Goal: Task Accomplishment & Management: Manage account settings

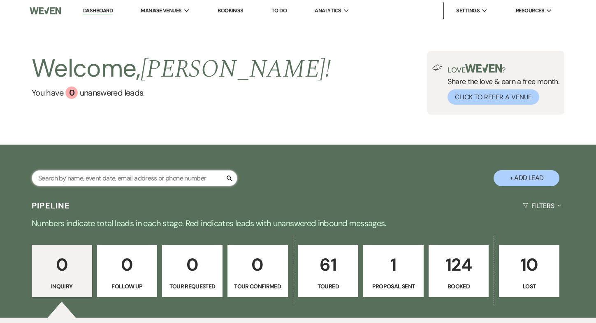
click at [74, 180] on input "text" at bounding box center [135, 178] width 206 height 16
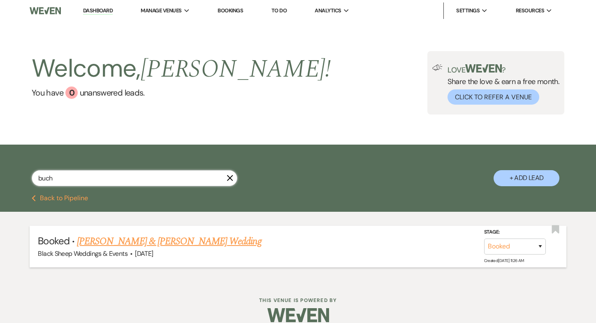
type input "buch"
click at [129, 238] on link "[PERSON_NAME] & [PERSON_NAME] Wedding" at bounding box center [169, 241] width 184 height 15
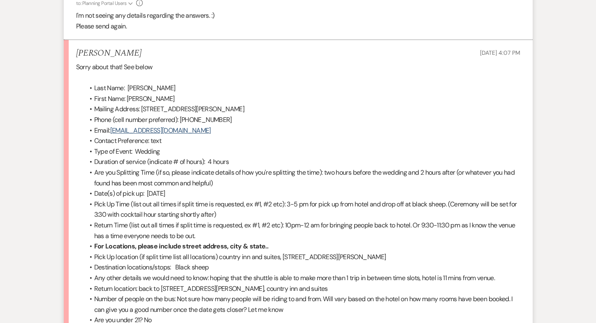
scroll to position [885, 0]
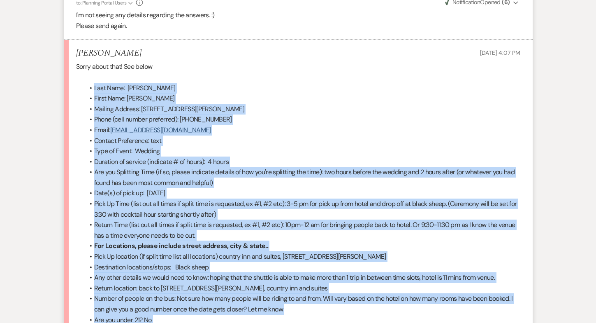
drag, startPoint x: 286, startPoint y: 302, endPoint x: 76, endPoint y: 54, distance: 325.2
click at [76, 61] on div "Sorry about that! See below Last Name: [PERSON_NAME] First Name: [PERSON_NAME] …" at bounding box center [298, 203] width 444 height 284
copy ul "Lore Ipsu: Dolorsitame Conse Adip: Elitse Doeiusm Tempori: U5402 Labore etd, ma…"
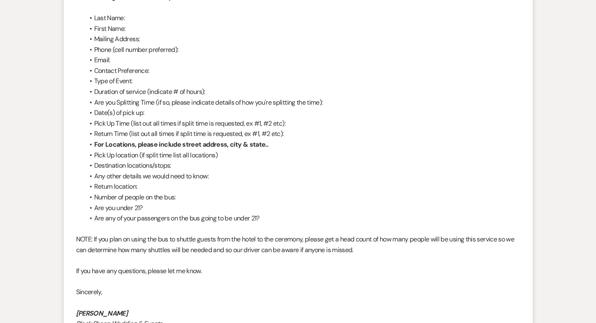
scroll to position [0, 0]
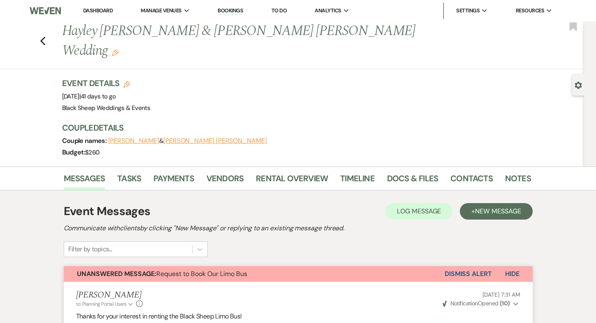
click at [104, 11] on link "Dashboard" at bounding box center [98, 10] width 30 height 7
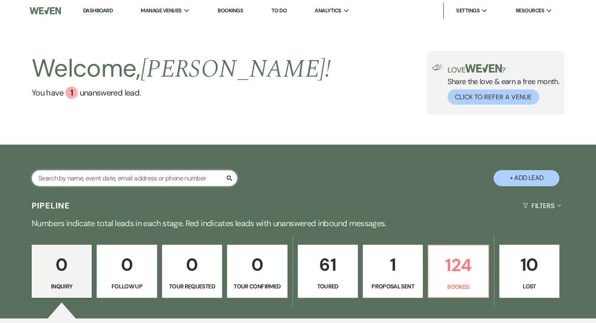
click at [78, 179] on input "text" at bounding box center [135, 178] width 206 height 16
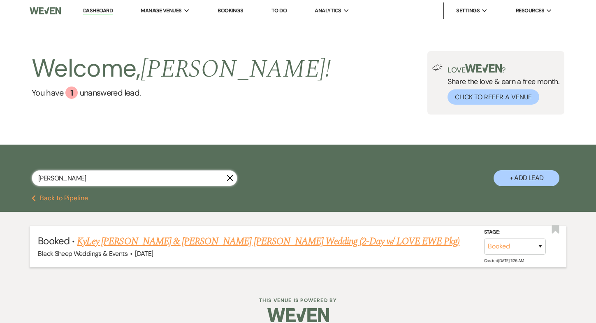
type input "[PERSON_NAME]"
click at [137, 243] on link "KyLey [PERSON_NAME] & [PERSON_NAME] [PERSON_NAME] Wedding (2-Day w/ LOVE EWE Pk…" at bounding box center [268, 241] width 383 height 15
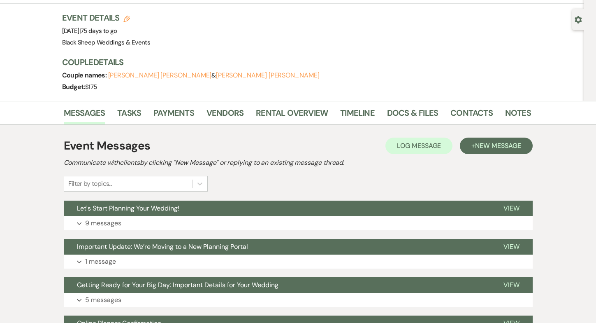
scroll to position [80, 0]
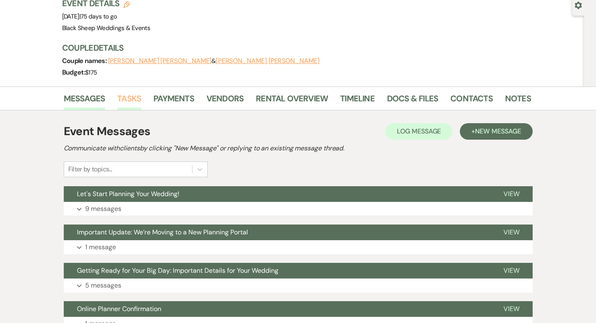
click at [135, 98] on link "Tasks" at bounding box center [129, 101] width 24 height 18
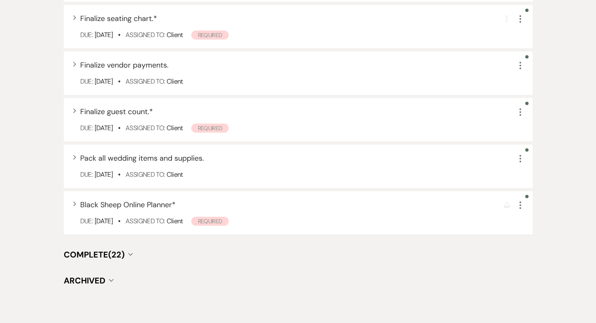
scroll to position [966, 0]
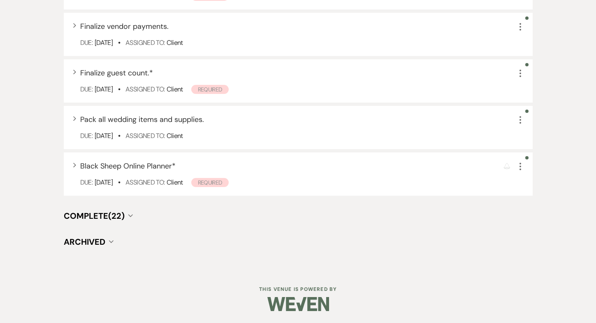
click at [123, 215] on span "Complete (22)" at bounding box center [94, 215] width 61 height 11
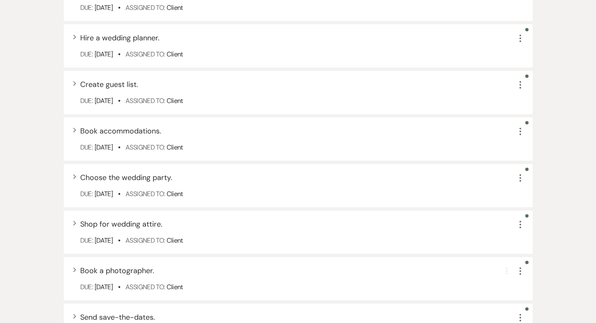
scroll to position [1272, 0]
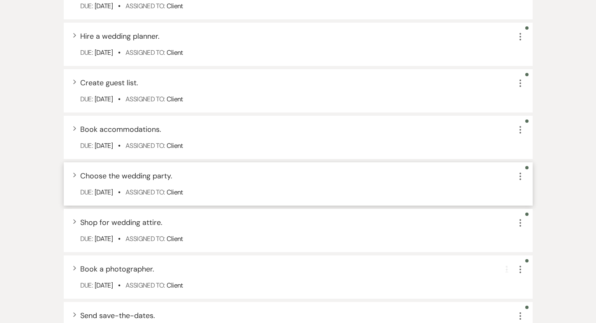
click at [234, 182] on div "Expand Choose the wedding party. More Due: [DATE] • Assigned To: Client" at bounding box center [298, 183] width 469 height 43
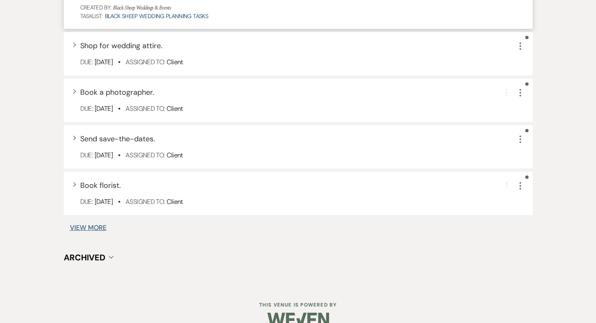
scroll to position [1489, 0]
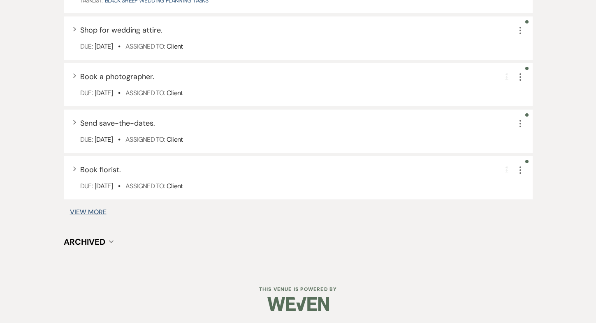
click at [86, 212] on button "View More" at bounding box center [88, 212] width 37 height 7
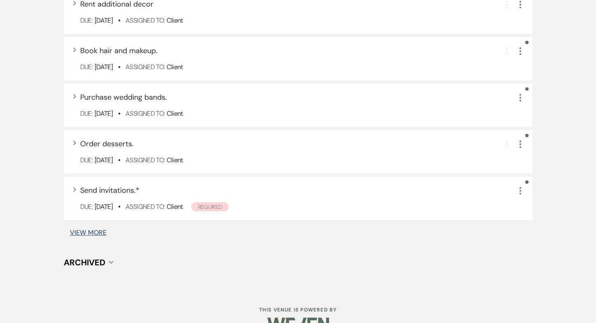
scroll to position [1980, 0]
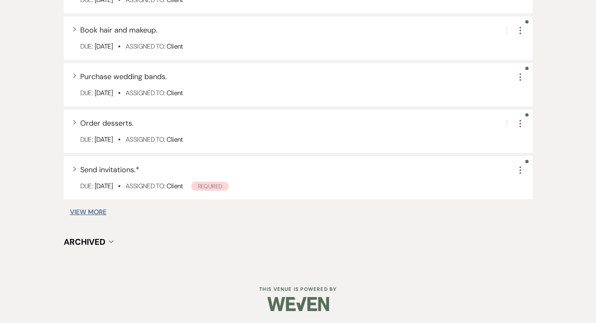
click at [93, 209] on button "View More" at bounding box center [88, 212] width 37 height 7
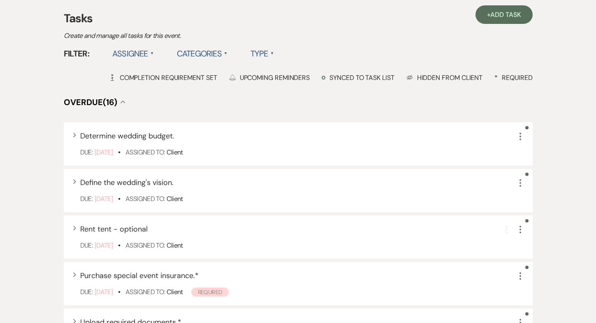
scroll to position [0, 0]
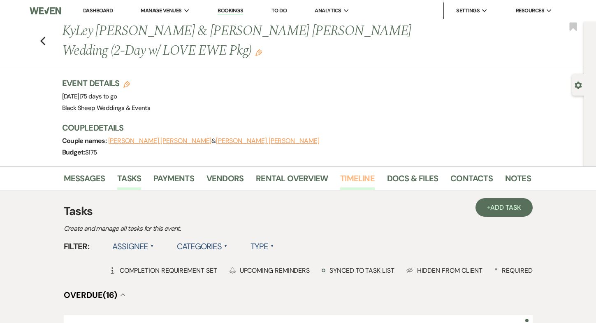
click at [356, 177] on link "Timeline" at bounding box center [357, 181] width 35 height 18
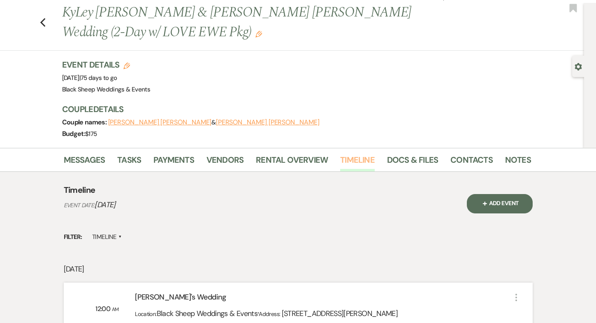
scroll to position [18, 0]
click at [398, 158] on link "Docs & Files" at bounding box center [412, 162] width 51 height 18
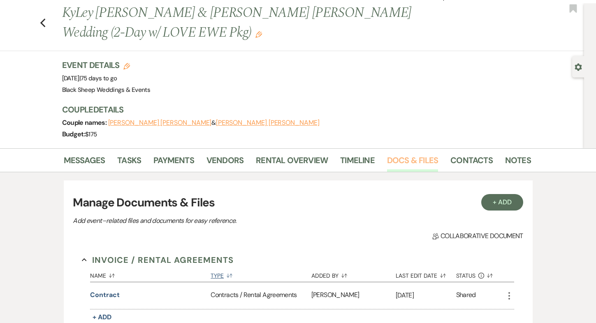
scroll to position [31, 0]
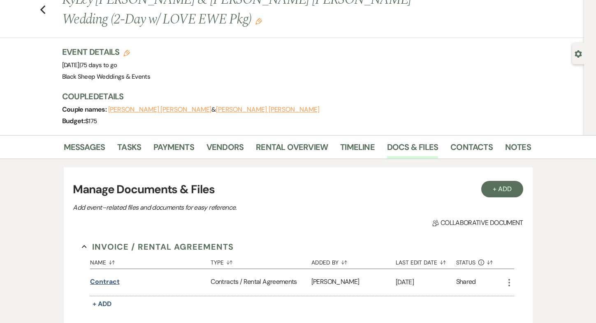
click at [111, 280] on button "Contract" at bounding box center [104, 281] width 29 height 10
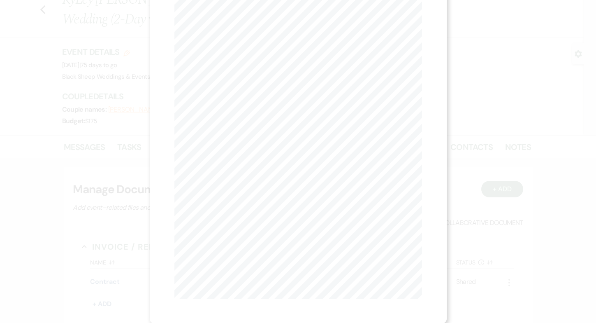
scroll to position [0, 0]
click at [256, 30] on button "Next Next" at bounding box center [255, 30] width 21 height 7
